Goal: Use online tool/utility: Utilize a website feature to perform a specific function

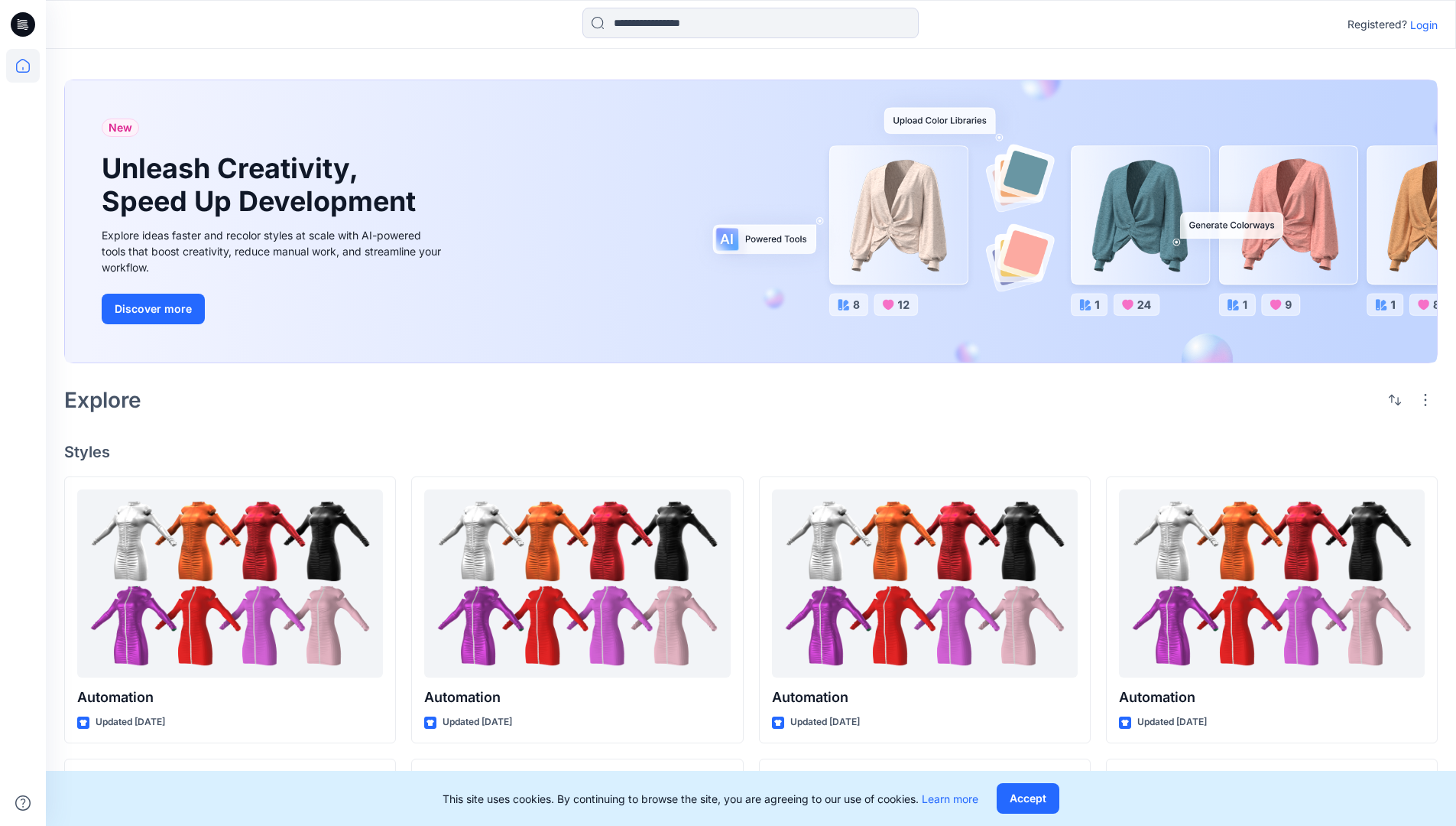
click at [1420, 25] on p "Login" at bounding box center [1423, 24] width 27 height 16
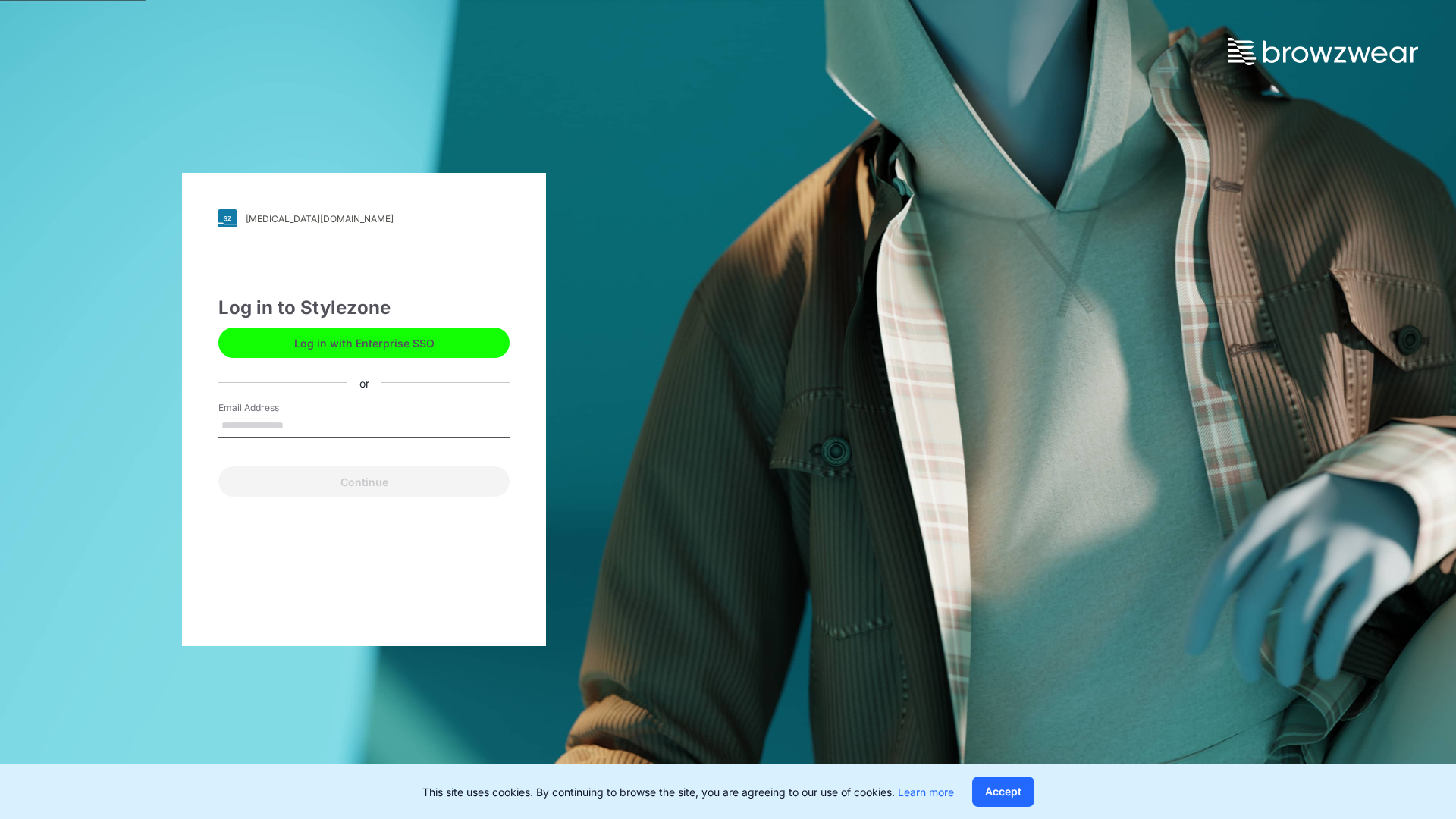
click at [300, 425] on input "Email Address" at bounding box center [364, 426] width 291 height 23
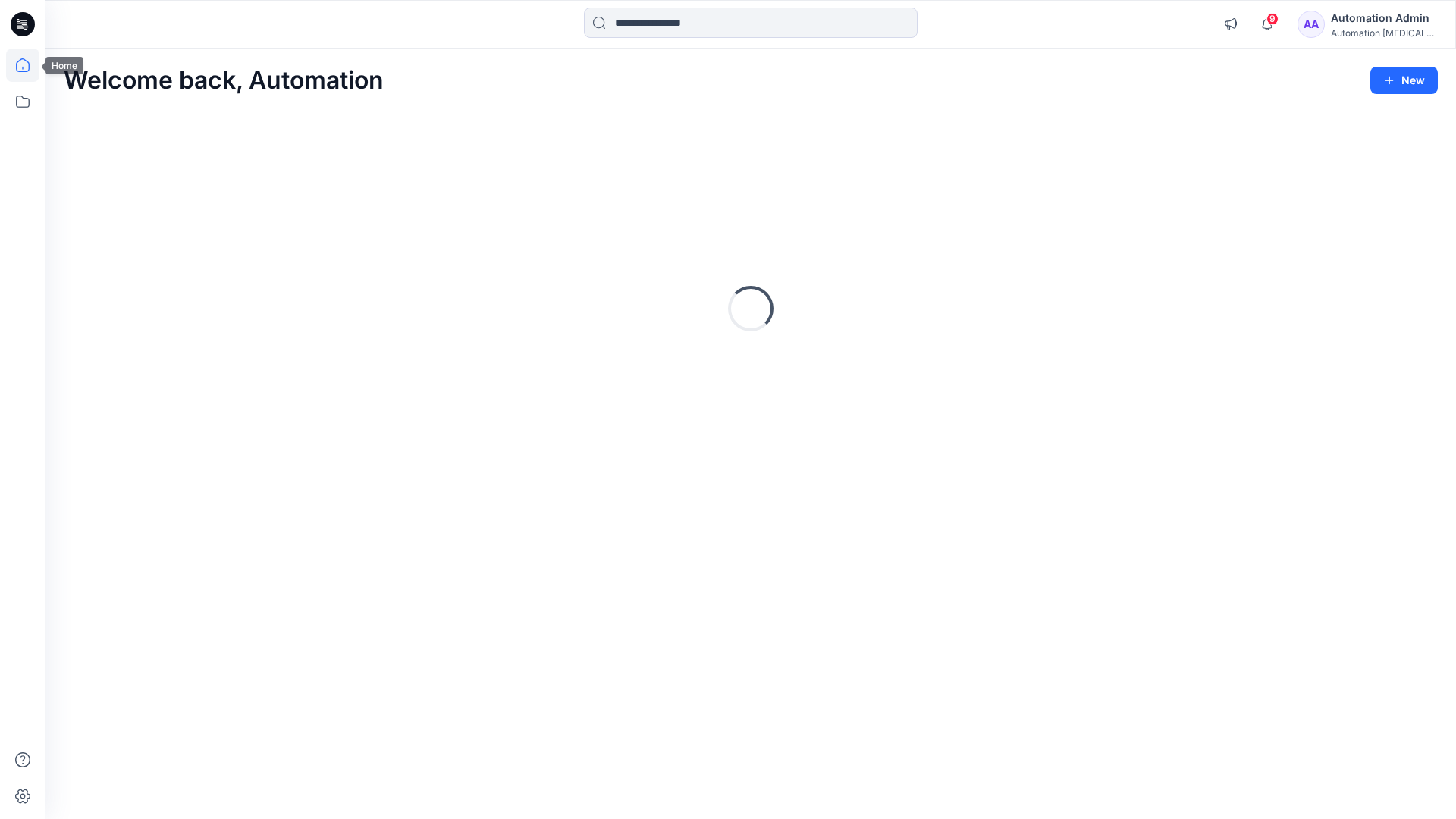
click at [29, 65] on icon at bounding box center [22, 65] width 14 height 14
click at [21, 105] on icon at bounding box center [22, 101] width 34 height 34
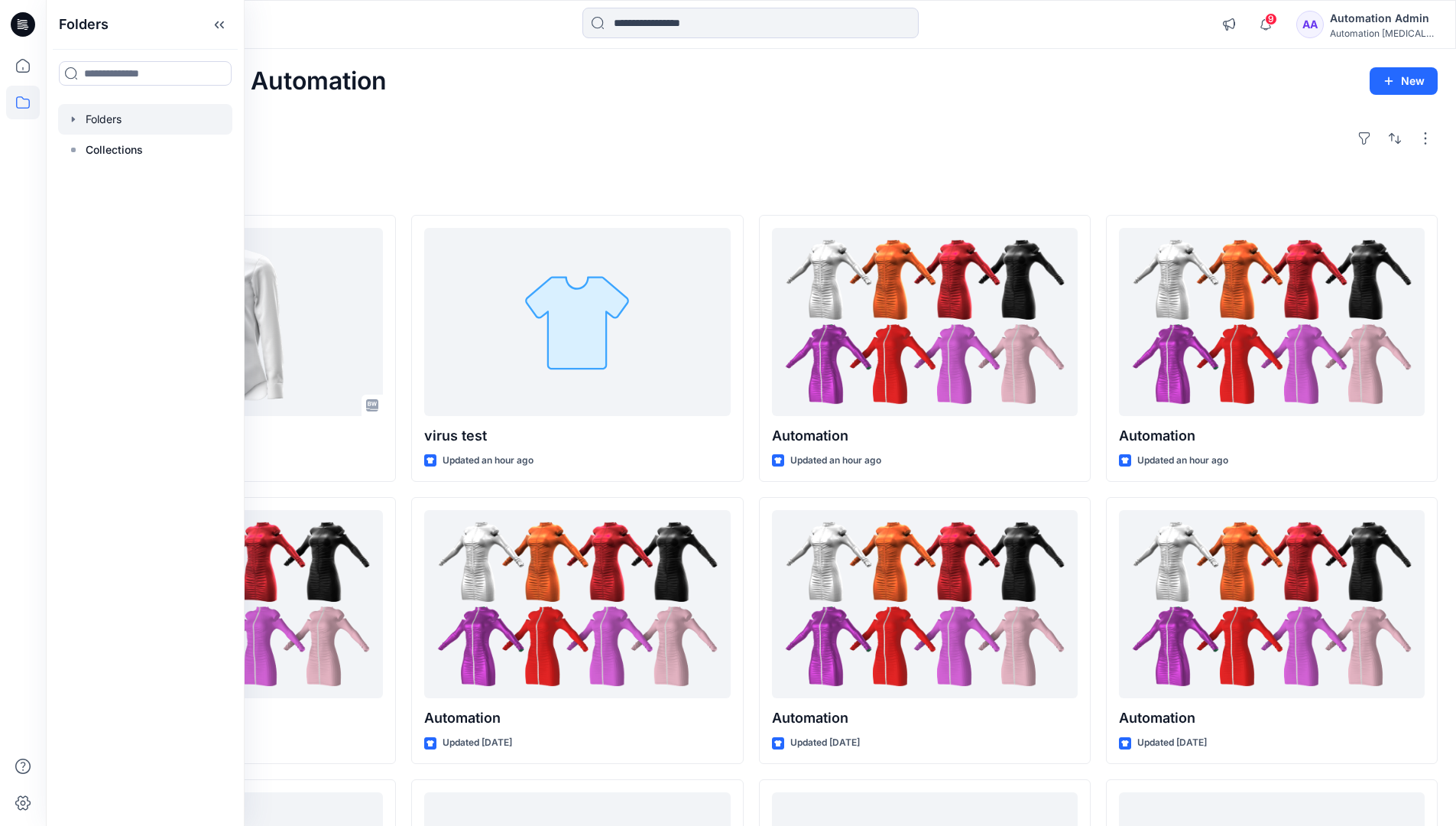
click at [172, 118] on div at bounding box center [144, 119] width 174 height 31
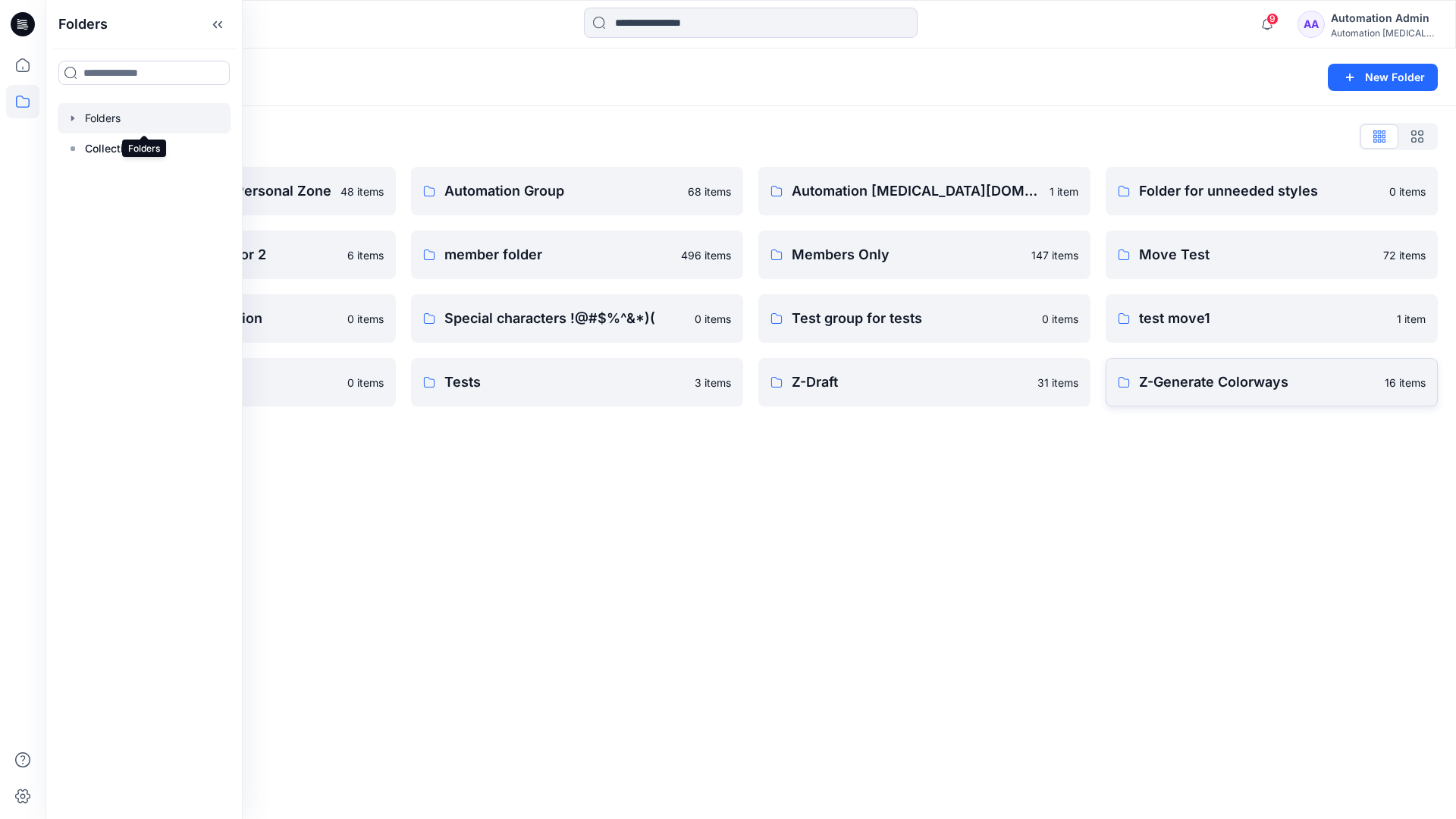
click at [1280, 389] on p "Z-Generate Colorways" at bounding box center [1256, 382] width 237 height 21
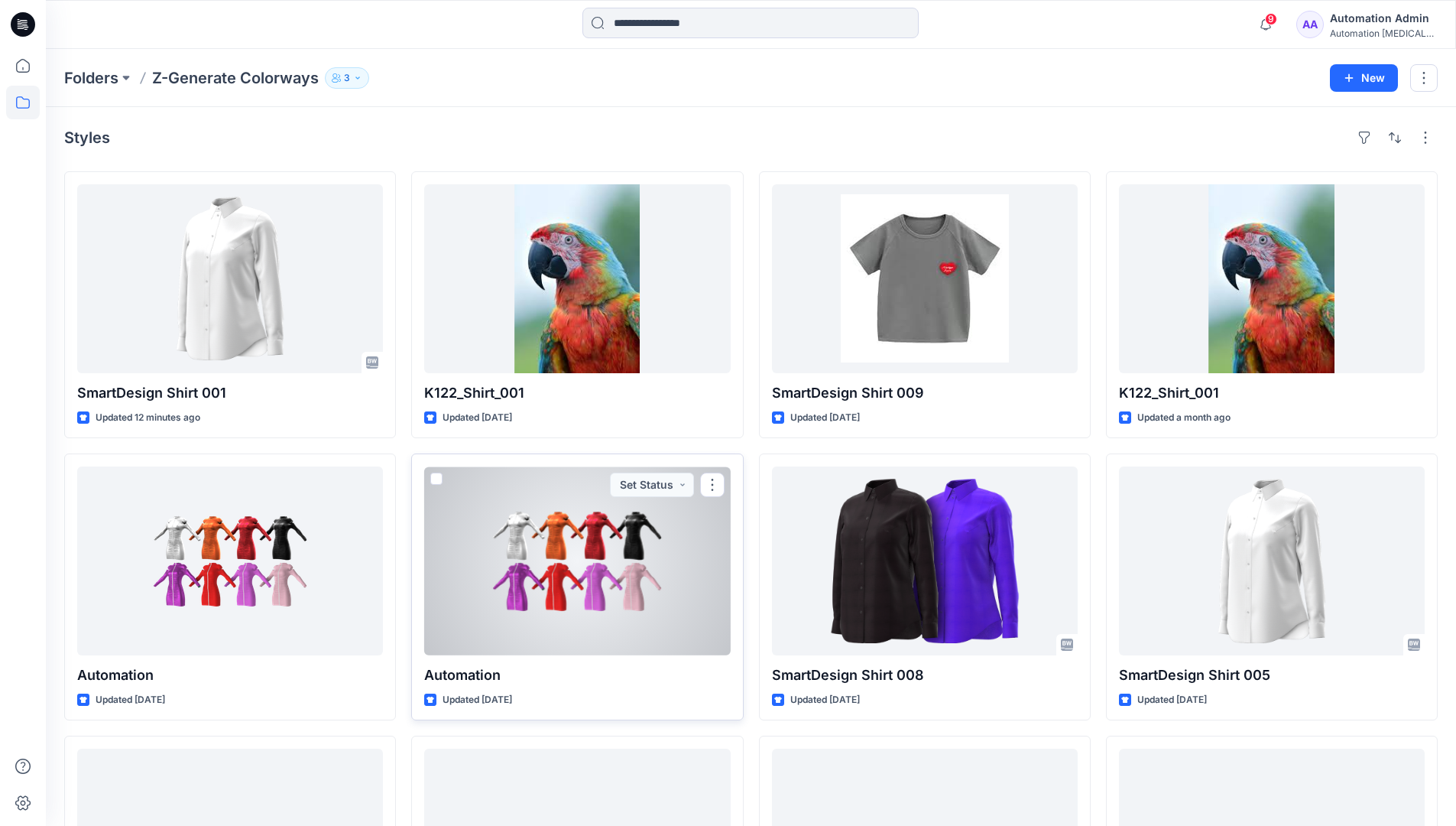
click at [437, 479] on span at bounding box center [436, 479] width 12 height 12
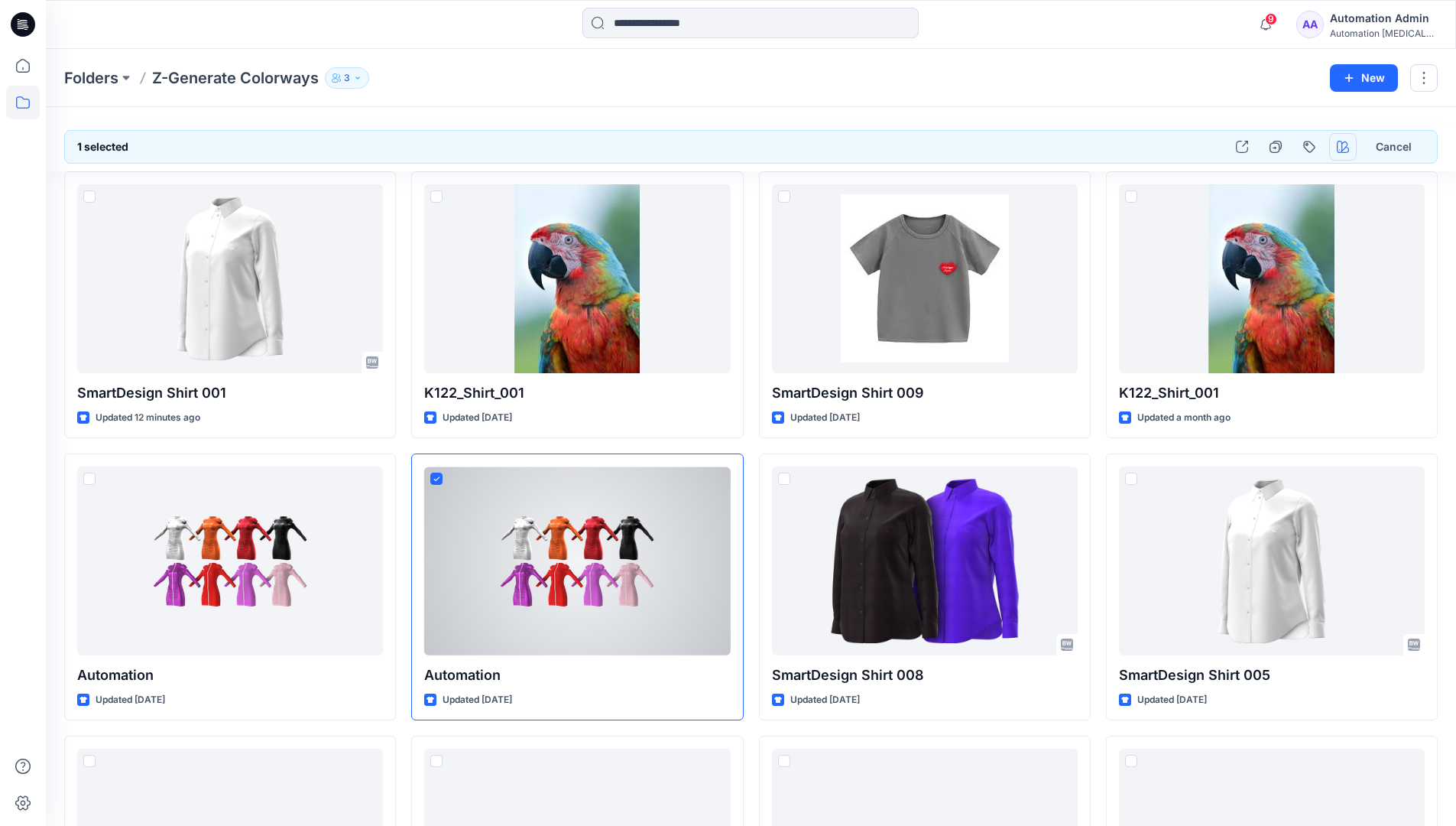
click at [1343, 143] on icon "button" at bounding box center [1342, 146] width 12 height 12
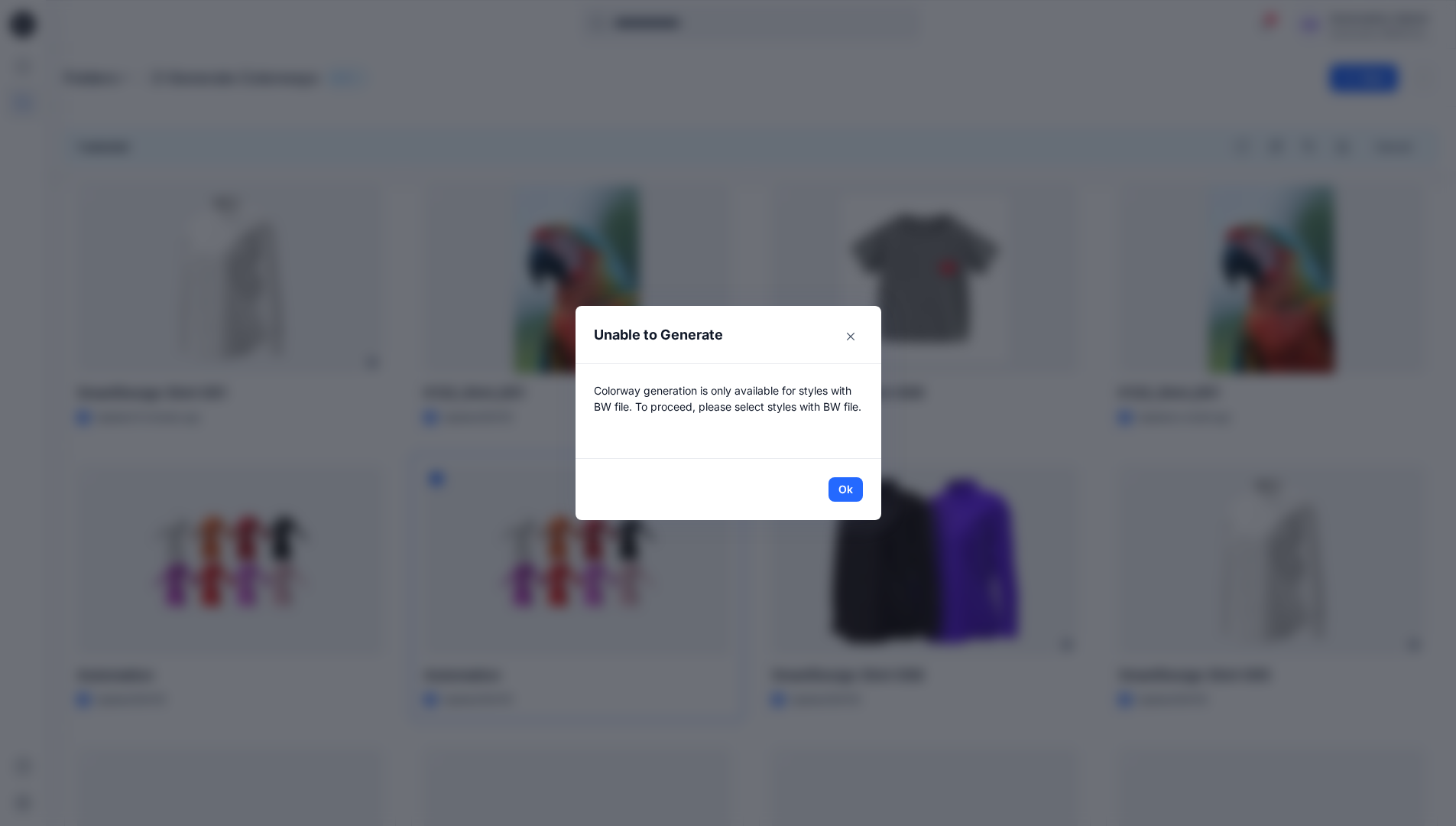
click at [772, 337] on header "Unable to Generate" at bounding box center [728, 334] width 306 height 57
click at [851, 488] on button "Ok" at bounding box center [846, 489] width 35 height 25
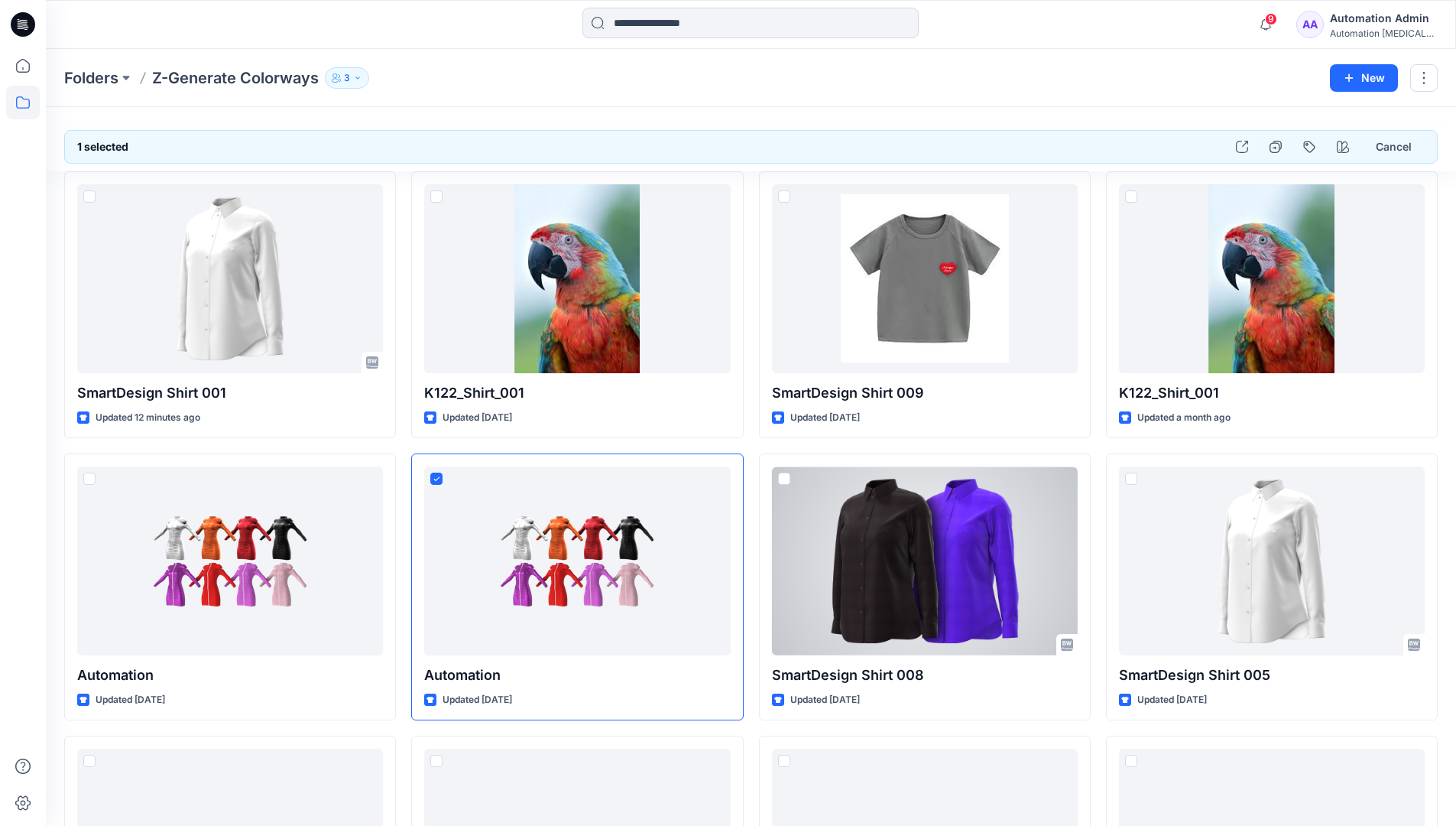
click at [1399, 27] on div "Automation testim..." at bounding box center [1383, 33] width 107 height 12
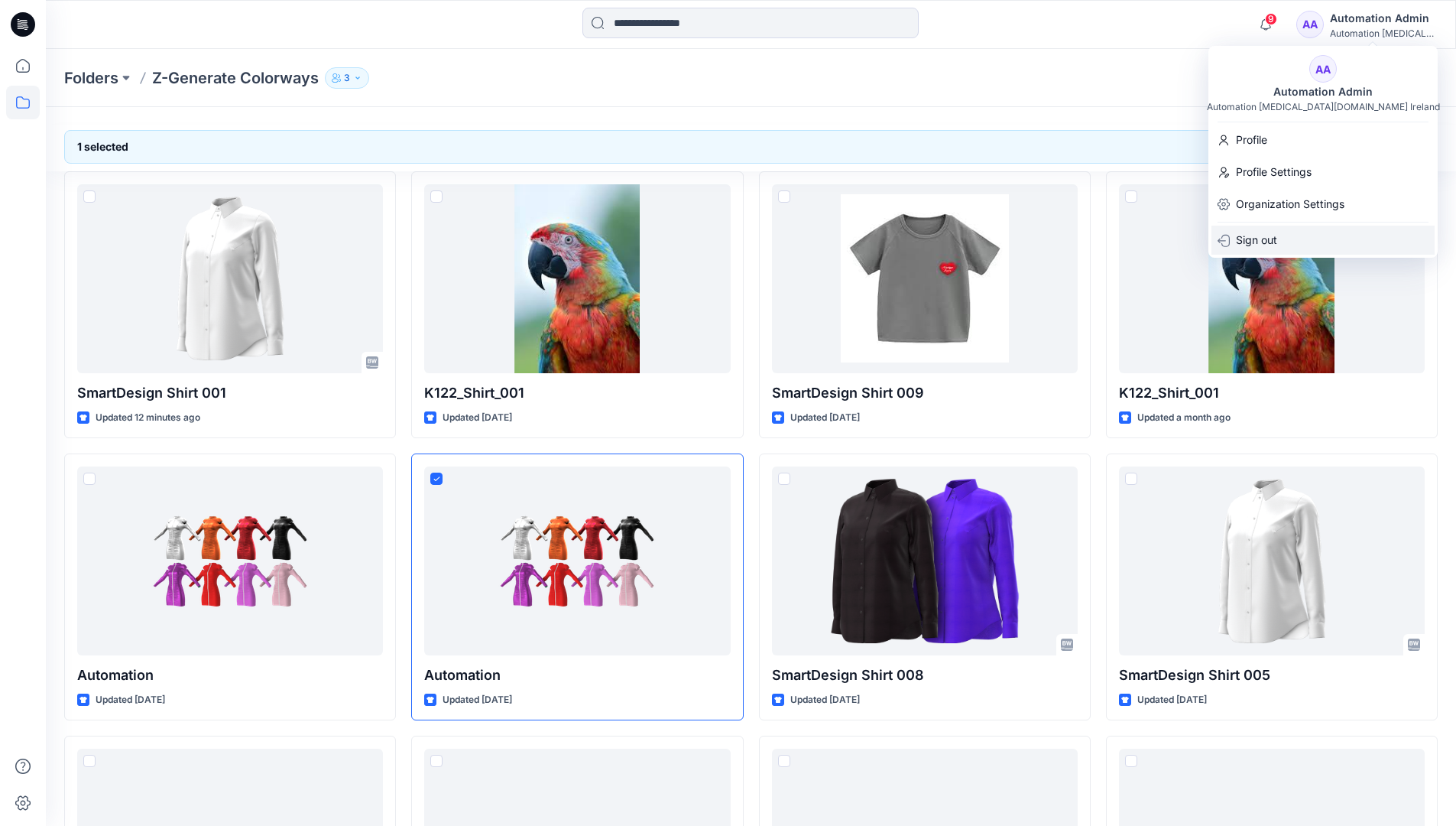
click at [1314, 242] on div "Sign out" at bounding box center [1322, 239] width 224 height 29
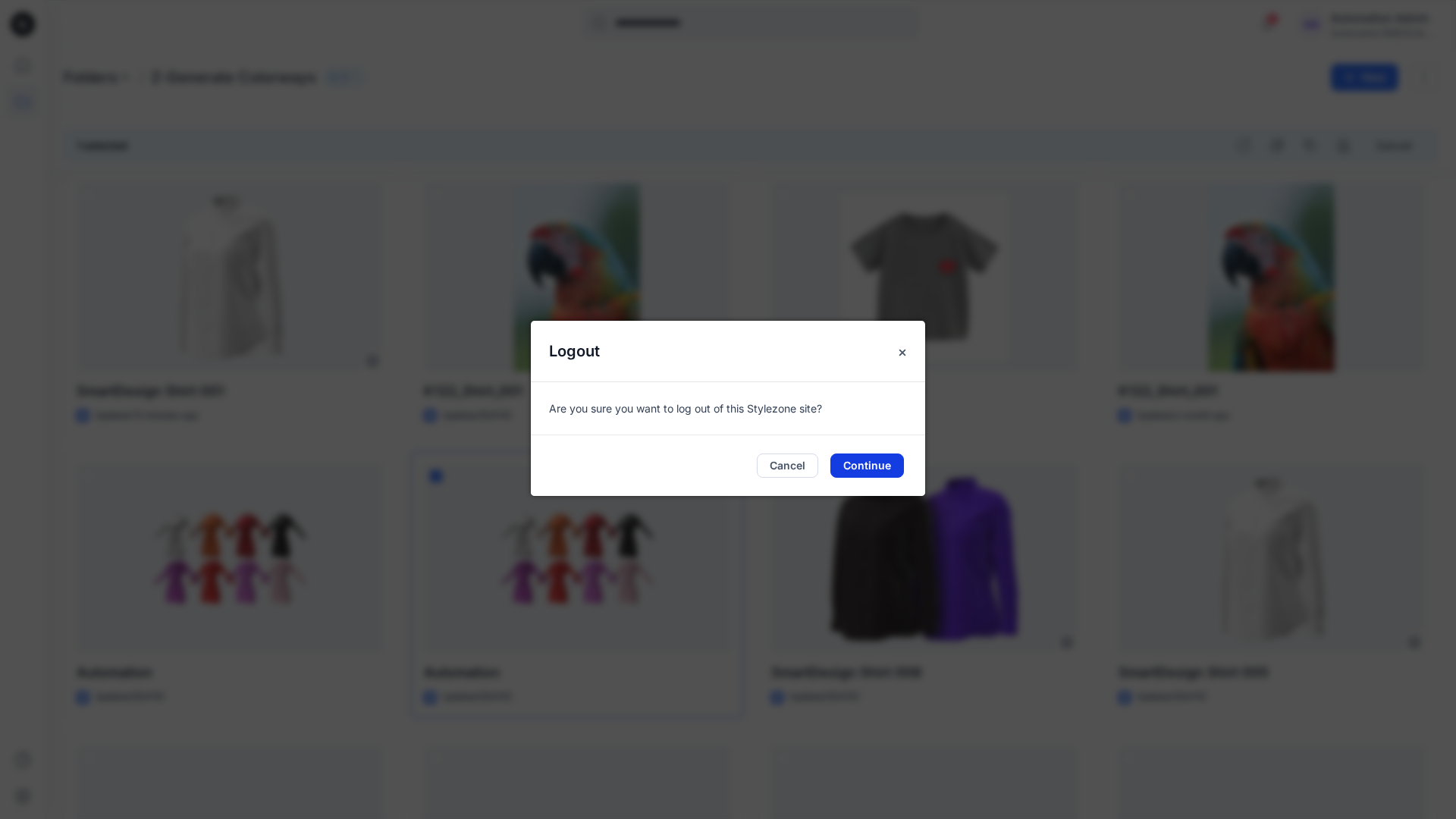
click at [873, 465] on button "Continue" at bounding box center [867, 466] width 74 height 25
